Goal: Task Accomplishment & Management: Use online tool/utility

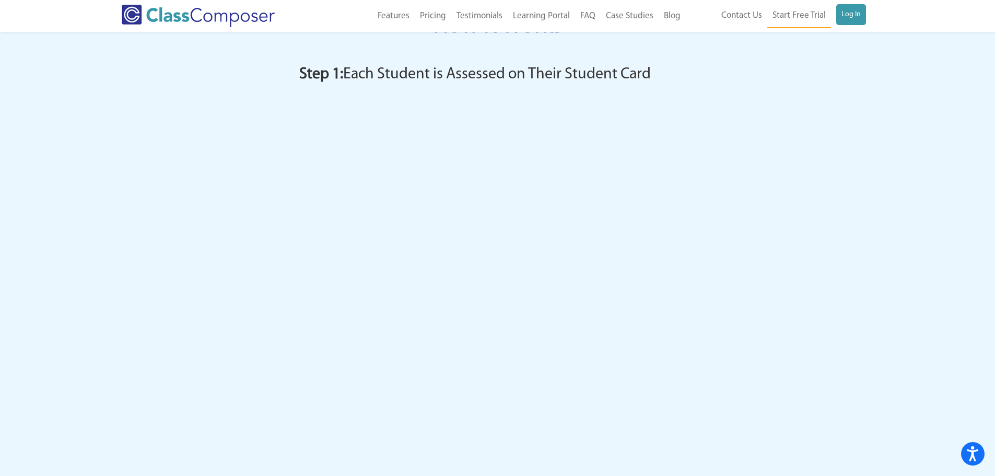
scroll to position [1044, 0]
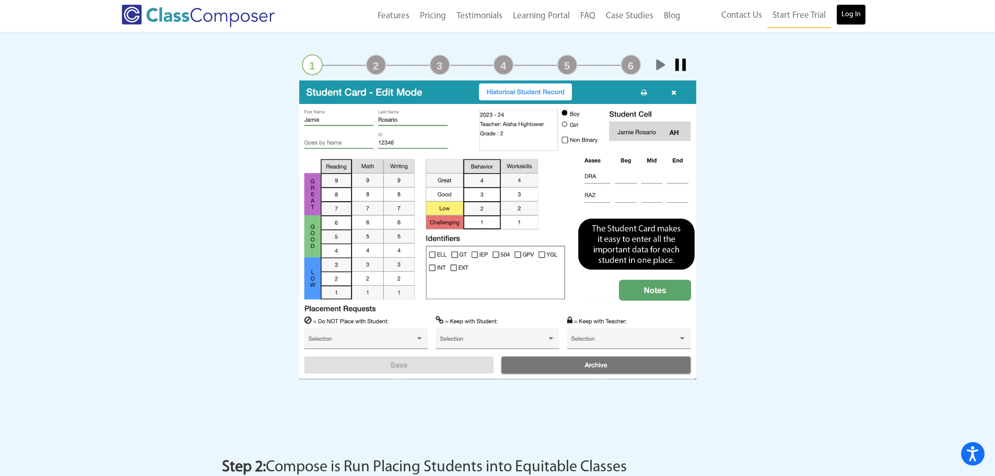
click at [850, 13] on link "Log In" at bounding box center [851, 14] width 30 height 21
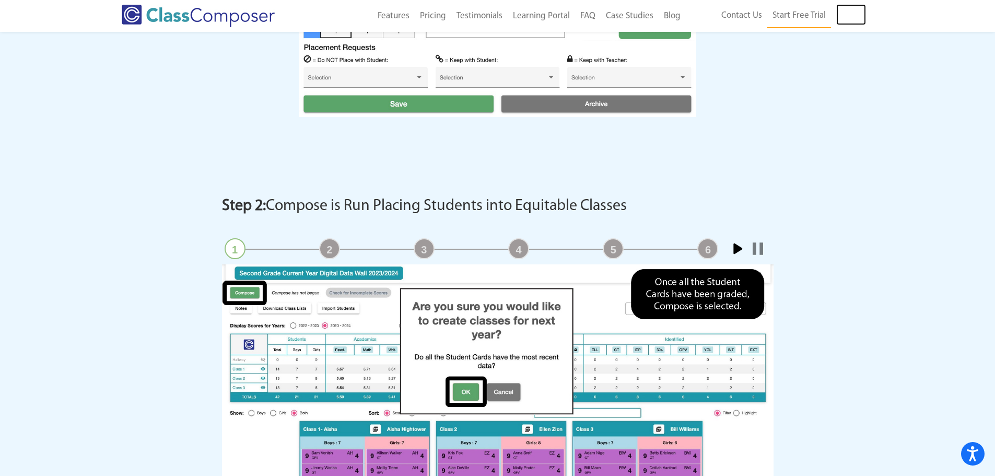
scroll to position [992, 0]
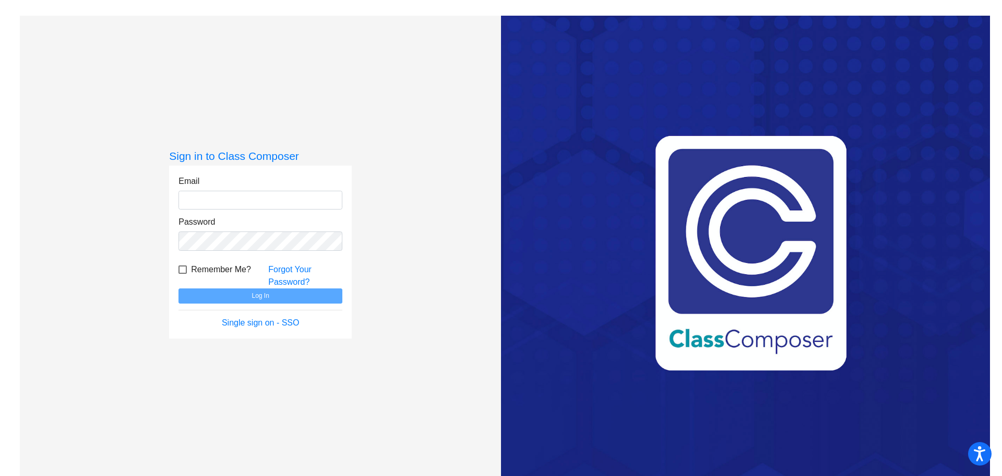
click at [212, 196] on input "email" at bounding box center [261, 200] width 164 height 19
type input "heather.rose@irsd.k12.de.us"
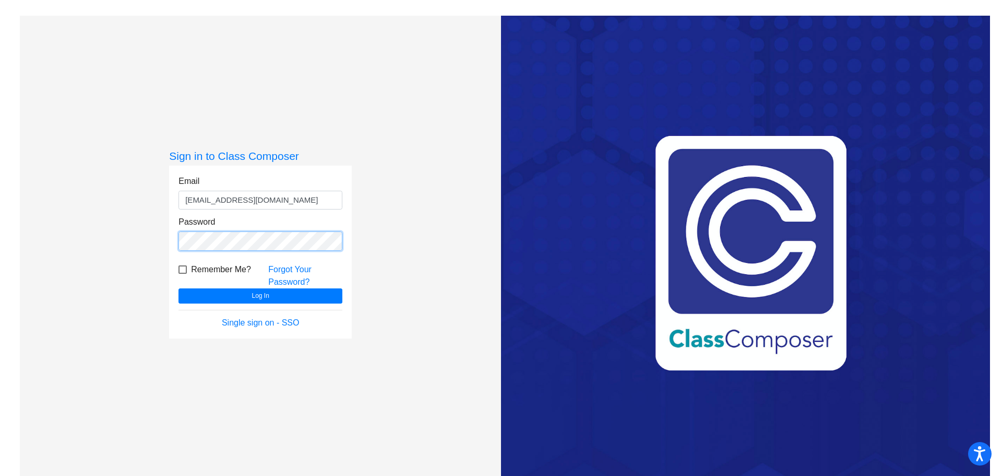
click at [179, 288] on button "Log In" at bounding box center [261, 295] width 164 height 15
click at [248, 325] on link "Single sign on - SSO" at bounding box center [261, 322] width 78 height 9
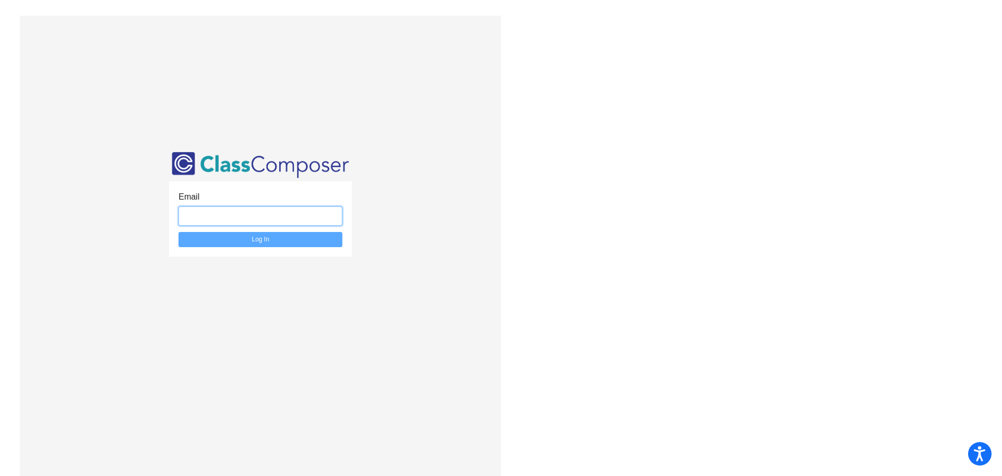
click at [286, 215] on input "email" at bounding box center [261, 215] width 164 height 19
type input "heather.rose@irsd.k12.de.us"
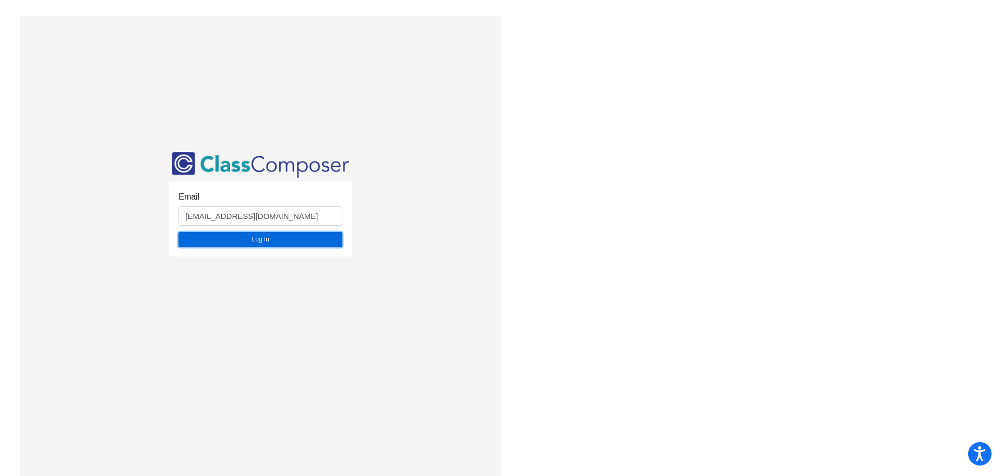
click at [287, 241] on button "Log In" at bounding box center [261, 239] width 164 height 15
